Goal: Task Accomplishment & Management: Use online tool/utility

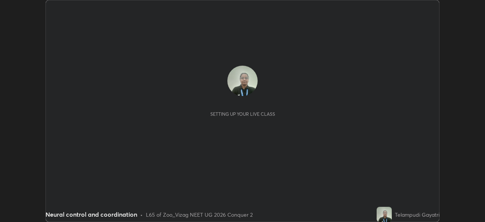
scroll to position [222, 485]
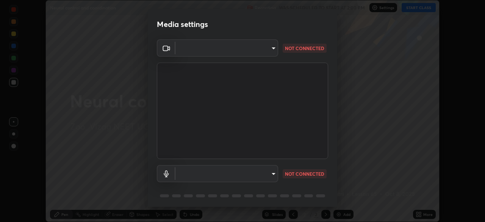
type input "30e3a5fdac558d38a93a25324d9b85e60c7c87f97241778371ba988a20b1c4d0"
type input "1a940505df45dfeaf853d4e748bcc9ca5a1f4190482371f2bc211992927e8142"
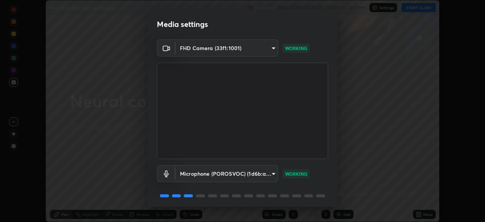
scroll to position [27, 0]
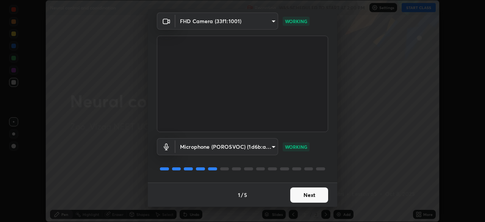
click at [309, 192] on button "Next" at bounding box center [309, 194] width 38 height 15
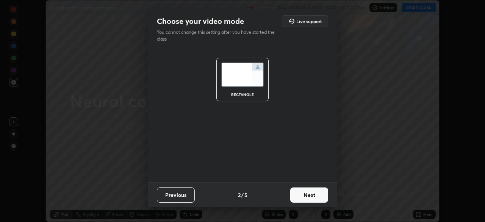
click at [316, 195] on button "Next" at bounding box center [309, 194] width 38 height 15
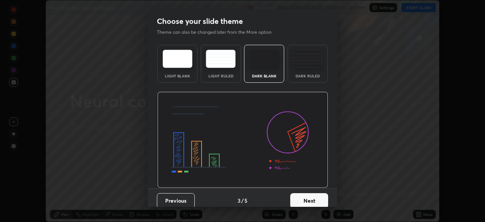
click at [312, 197] on button "Next" at bounding box center [309, 200] width 38 height 15
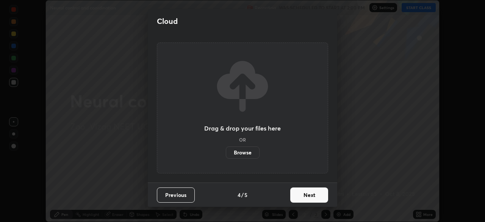
click at [311, 198] on button "Next" at bounding box center [309, 194] width 38 height 15
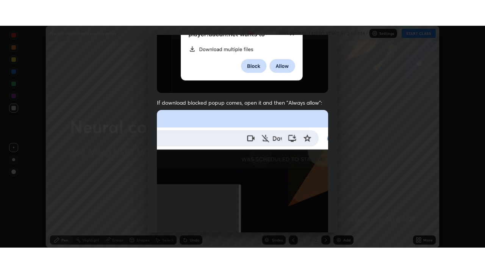
scroll to position [182, 0]
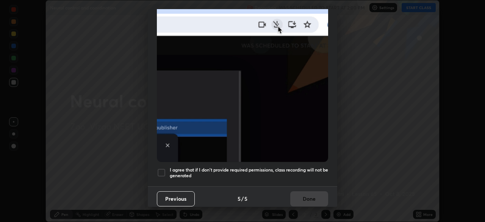
click at [165, 172] on div at bounding box center [161, 172] width 9 height 9
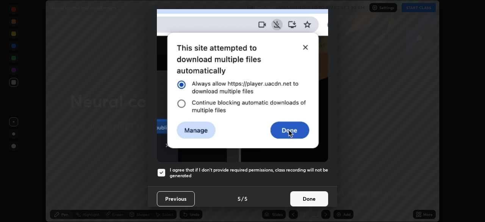
click at [310, 196] on button "Done" at bounding box center [309, 198] width 38 height 15
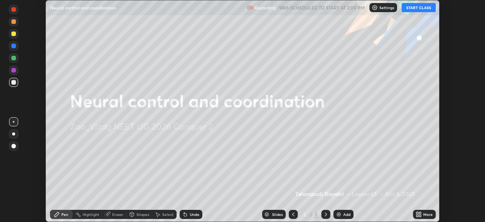
click at [423, 10] on button "START CLASS" at bounding box center [419, 7] width 34 height 9
click at [420, 216] on icon at bounding box center [420, 216] width 2 height 2
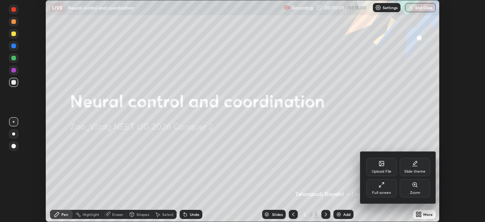
click at [406, 129] on div at bounding box center [242, 111] width 485 height 222
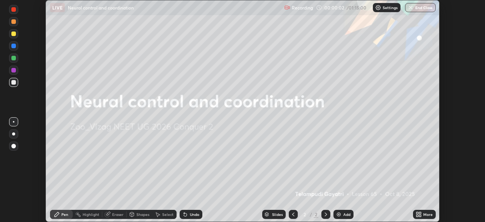
click at [416, 213] on icon at bounding box center [419, 214] width 6 height 6
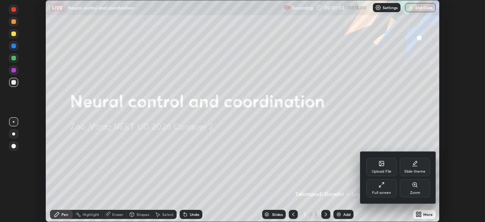
click at [383, 186] on icon at bounding box center [382, 185] width 6 height 6
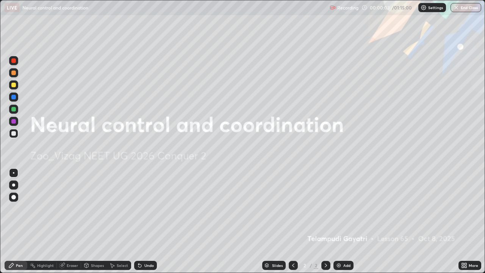
scroll to position [273, 485]
click at [335, 221] on div "Add" at bounding box center [344, 265] width 20 height 9
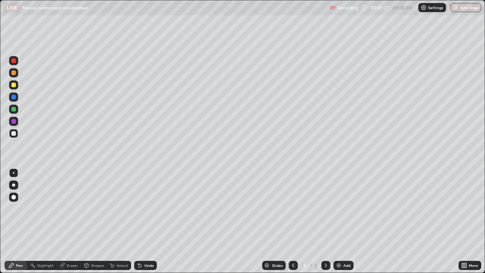
click at [14, 110] on div at bounding box center [13, 109] width 5 height 5
click at [16, 86] on div at bounding box center [13, 85] width 5 height 5
click at [14, 134] on div at bounding box center [13, 133] width 5 height 5
click at [14, 123] on div at bounding box center [13, 121] width 5 height 5
click at [15, 134] on div at bounding box center [13, 133] width 5 height 5
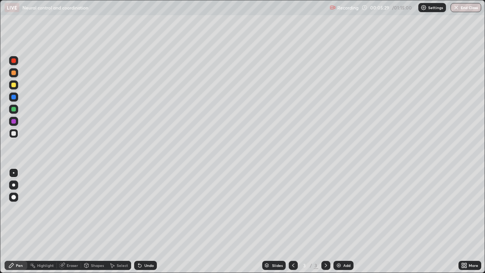
click at [14, 110] on div at bounding box center [13, 109] width 5 height 5
click at [68, 221] on div "Eraser" at bounding box center [69, 265] width 24 height 9
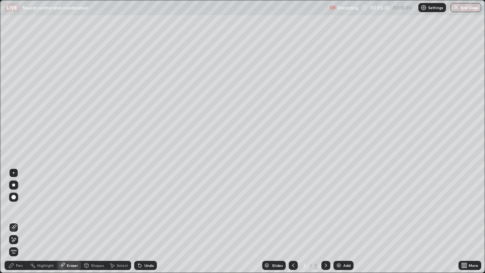
click at [16, 221] on div "Pen" at bounding box center [16, 265] width 23 height 9
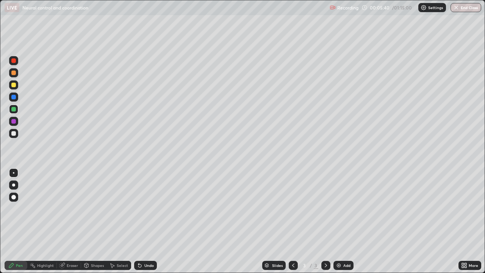
click at [16, 86] on div at bounding box center [13, 85] width 5 height 5
click at [67, 221] on div "Eraser" at bounding box center [72, 266] width 11 height 4
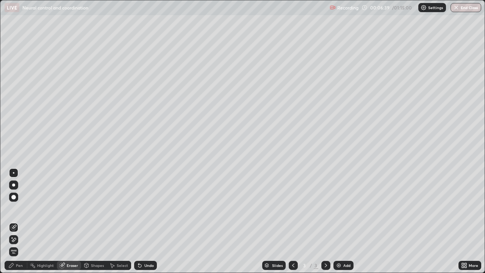
click at [22, 221] on div "Pen" at bounding box center [19, 266] width 7 height 4
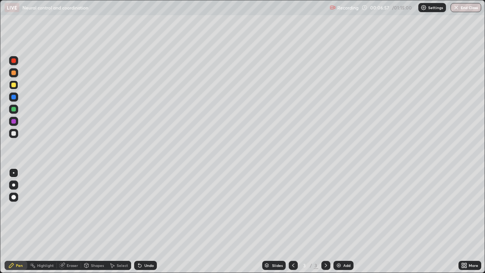
click at [66, 221] on div "Eraser" at bounding box center [69, 265] width 24 height 9
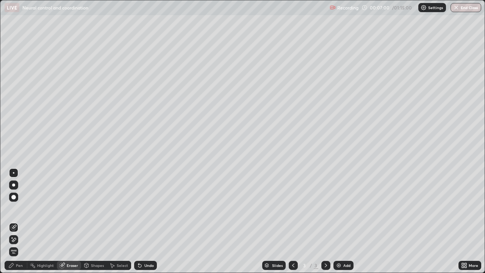
click at [15, 221] on div "Pen" at bounding box center [16, 265] width 23 height 9
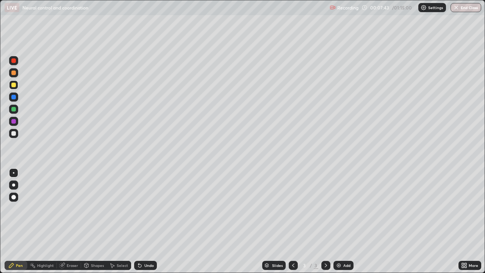
click at [326, 221] on div at bounding box center [326, 265] width 9 height 9
click at [337, 221] on img at bounding box center [339, 265] width 6 height 6
click at [16, 134] on div at bounding box center [13, 133] width 5 height 5
click at [68, 221] on div "Eraser" at bounding box center [72, 266] width 11 height 4
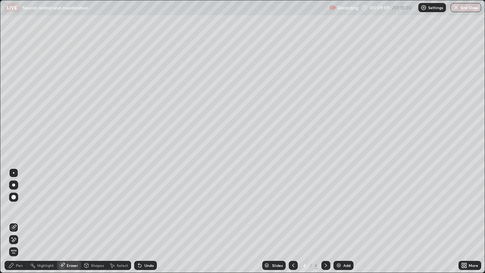
click at [16, 221] on div "Pen" at bounding box center [19, 266] width 7 height 4
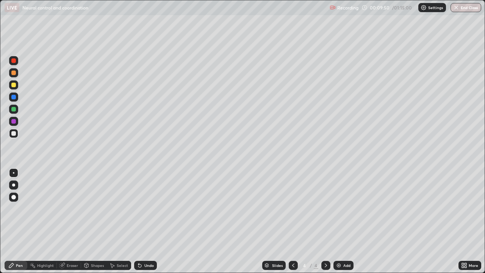
click at [63, 221] on icon at bounding box center [62, 265] width 5 height 5
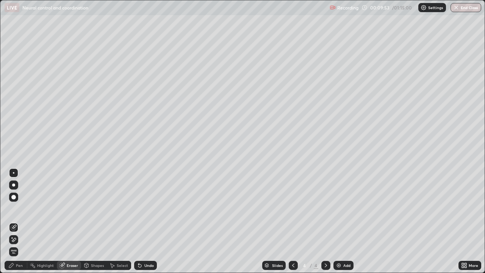
click at [16, 221] on div "Pen" at bounding box center [19, 266] width 7 height 4
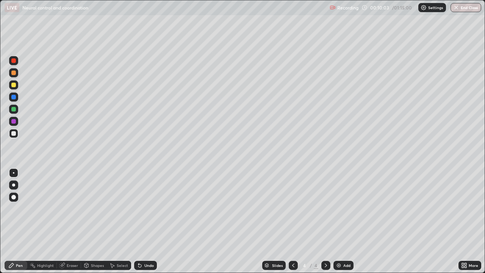
click at [293, 221] on icon at bounding box center [293, 265] width 6 height 6
click at [324, 221] on icon at bounding box center [326, 265] width 6 height 6
click at [293, 221] on icon at bounding box center [293, 265] width 6 height 6
click at [326, 221] on icon at bounding box center [326, 265] width 6 height 6
click at [336, 221] on img at bounding box center [339, 265] width 6 height 6
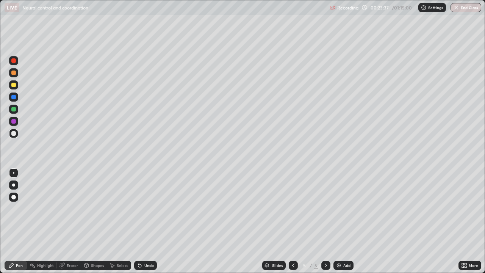
click at [14, 134] on div at bounding box center [13, 133] width 5 height 5
click at [14, 97] on div at bounding box center [13, 97] width 5 height 5
click at [14, 86] on div at bounding box center [13, 85] width 5 height 5
click at [14, 97] on div at bounding box center [13, 97] width 5 height 5
click at [15, 86] on div at bounding box center [13, 85] width 5 height 5
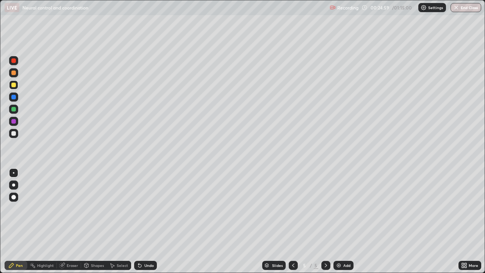
click at [14, 61] on div at bounding box center [13, 60] width 5 height 5
click at [13, 134] on div at bounding box center [13, 133] width 5 height 5
click at [15, 85] on div at bounding box center [13, 85] width 5 height 5
click at [14, 135] on div at bounding box center [13, 133] width 5 height 5
click at [13, 133] on div at bounding box center [13, 133] width 5 height 5
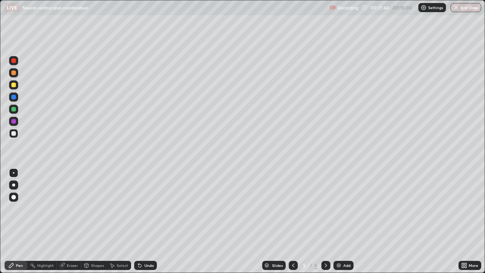
click at [341, 221] on img at bounding box center [339, 265] width 6 height 6
click at [337, 221] on img at bounding box center [339, 265] width 6 height 6
click at [293, 221] on div at bounding box center [293, 265] width 9 height 9
click at [293, 221] on icon at bounding box center [293, 265] width 6 height 6
click at [336, 221] on img at bounding box center [339, 265] width 6 height 6
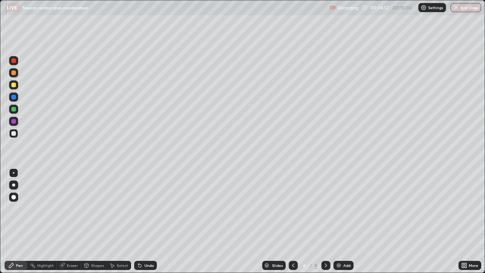
click at [293, 221] on icon at bounding box center [293, 265] width 6 height 6
click at [325, 221] on icon at bounding box center [326, 265] width 6 height 6
click at [13, 85] on div at bounding box center [13, 85] width 5 height 5
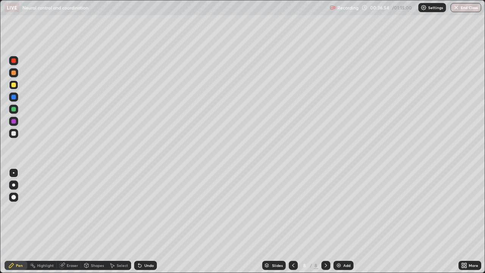
click at [14, 135] on div at bounding box center [13, 133] width 5 height 5
click at [14, 83] on div at bounding box center [13, 85] width 5 height 5
click at [15, 72] on div at bounding box center [13, 73] width 5 height 5
click at [13, 134] on div at bounding box center [13, 133] width 5 height 5
click at [293, 221] on icon at bounding box center [293, 265] width 6 height 6
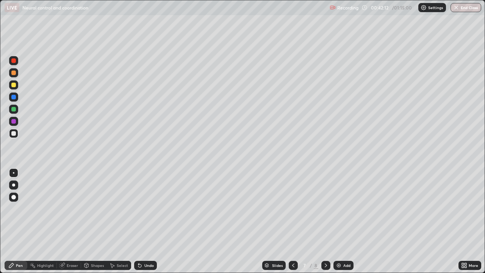
click at [326, 221] on icon at bounding box center [326, 265] width 6 height 6
click at [71, 221] on div "Eraser" at bounding box center [72, 266] width 11 height 4
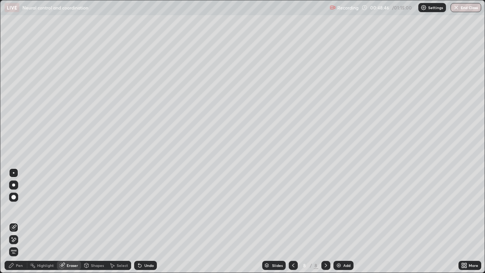
click at [31, 221] on circle at bounding box center [30, 265] width 1 height 1
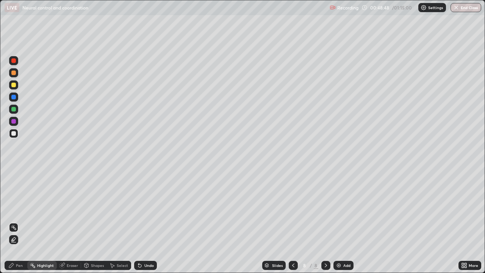
click at [20, 221] on div "Pen" at bounding box center [19, 266] width 7 height 4
click at [326, 221] on icon at bounding box center [326, 265] width 6 height 6
click at [336, 221] on img at bounding box center [339, 265] width 6 height 6
click at [16, 86] on div at bounding box center [13, 84] width 9 height 9
click at [292, 221] on icon at bounding box center [293, 265] width 6 height 6
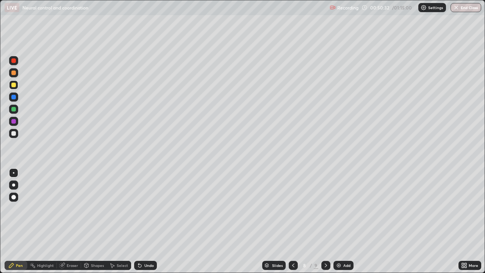
click at [292, 221] on icon at bounding box center [293, 266] width 2 height 4
click at [293, 221] on icon at bounding box center [293, 265] width 6 height 6
click at [292, 221] on icon at bounding box center [293, 265] width 6 height 6
click at [325, 221] on icon at bounding box center [326, 265] width 6 height 6
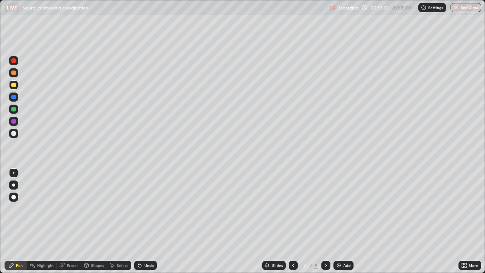
click at [325, 221] on icon at bounding box center [326, 265] width 6 height 6
click at [14, 135] on div at bounding box center [13, 133] width 5 height 5
click at [42, 221] on div "Highlight" at bounding box center [42, 265] width 30 height 9
click at [67, 221] on div "Eraser" at bounding box center [72, 266] width 11 height 4
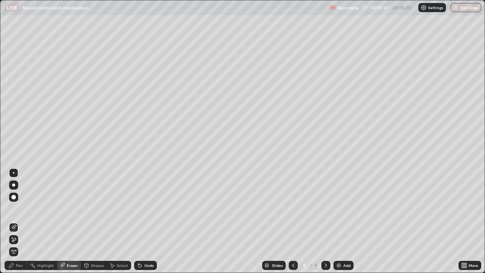
click at [14, 221] on icon at bounding box center [11, 265] width 6 height 6
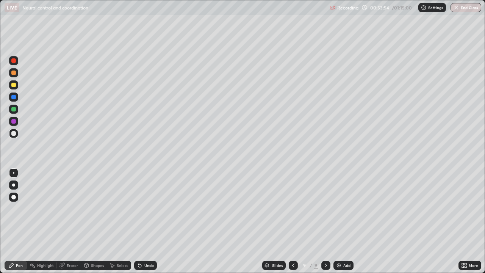
click at [13, 110] on div at bounding box center [13, 109] width 5 height 5
click at [15, 134] on div at bounding box center [13, 133] width 5 height 5
click at [13, 87] on div at bounding box center [13, 85] width 5 height 5
click at [15, 110] on div at bounding box center [13, 109] width 5 height 5
click at [14, 74] on div at bounding box center [13, 73] width 5 height 5
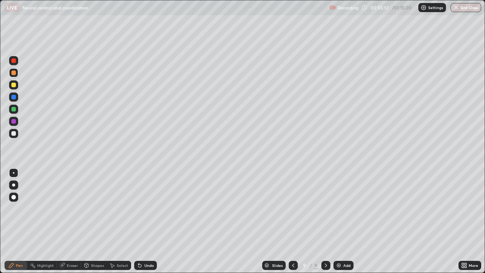
click at [13, 135] on div at bounding box center [13, 133] width 5 height 5
click at [13, 110] on div at bounding box center [13, 109] width 5 height 5
click at [15, 121] on div at bounding box center [13, 121] width 5 height 5
click at [14, 134] on div at bounding box center [13, 133] width 5 height 5
click at [460, 10] on button "End Class" at bounding box center [467, 7] width 30 height 9
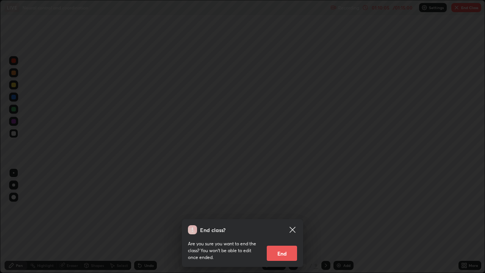
click at [287, 221] on button "End" at bounding box center [282, 253] width 30 height 15
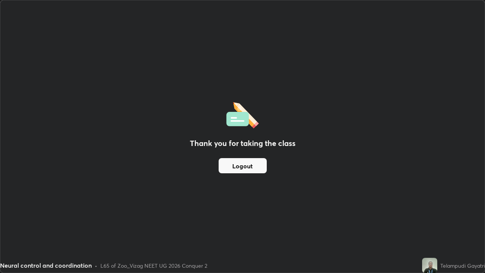
click at [404, 105] on div "Thank you for taking the class Logout" at bounding box center [242, 136] width 485 height 272
